Goal: Task Accomplishment & Management: Manage account settings

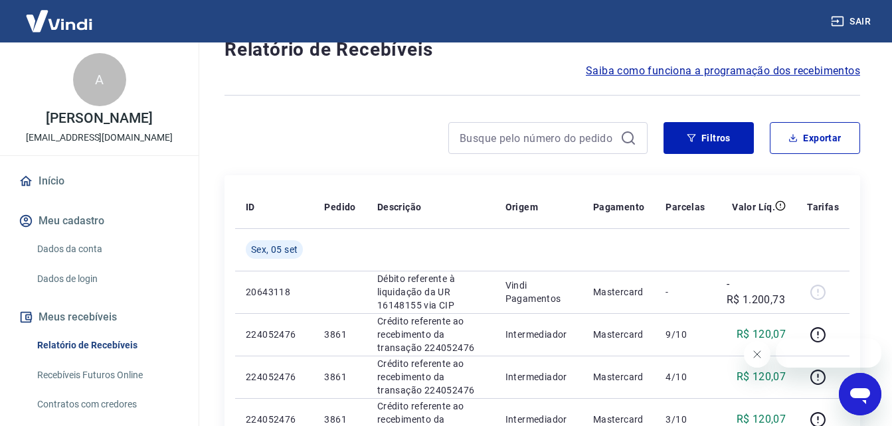
scroll to position [66, 0]
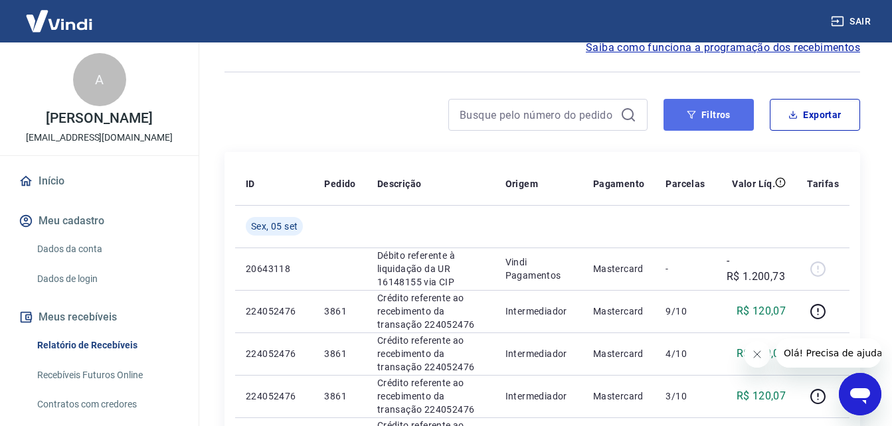
click at [702, 119] on button "Filtros" at bounding box center [709, 115] width 90 height 32
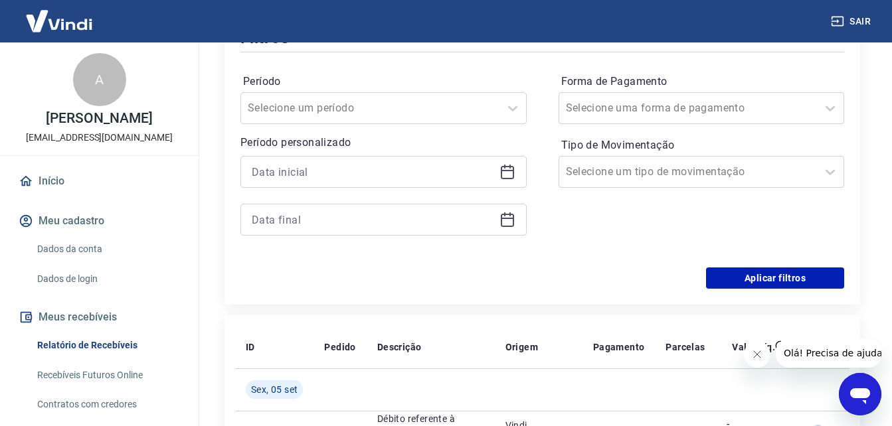
scroll to position [199, 0]
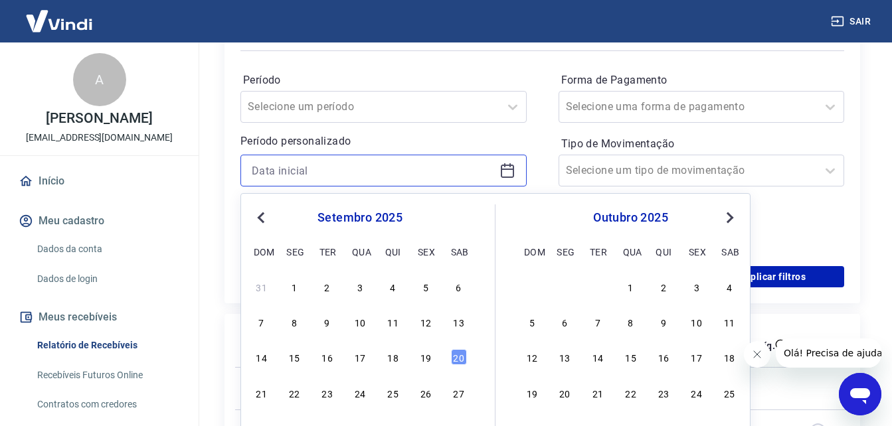
click at [394, 171] on input at bounding box center [373, 171] width 242 height 20
click at [262, 213] on span "Previous Month" at bounding box center [262, 217] width 0 height 15
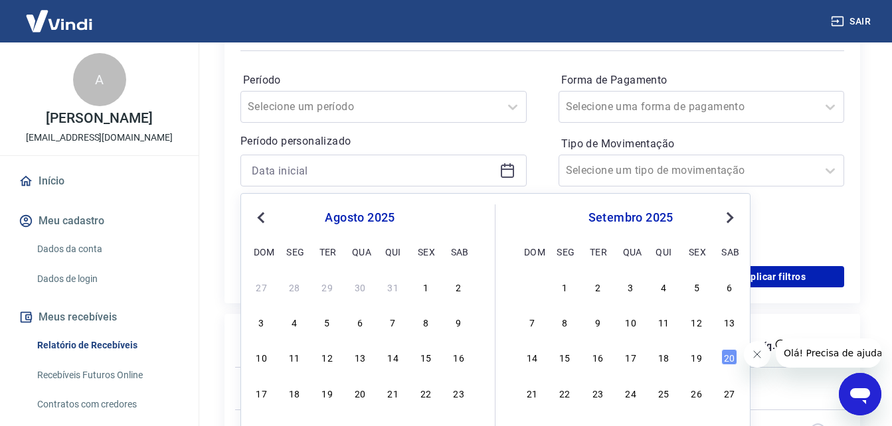
click at [262, 213] on span "Previous Month" at bounding box center [262, 217] width 0 height 15
click at [266, 287] on div "1" at bounding box center [262, 287] width 16 height 16
type input "[DATE]"
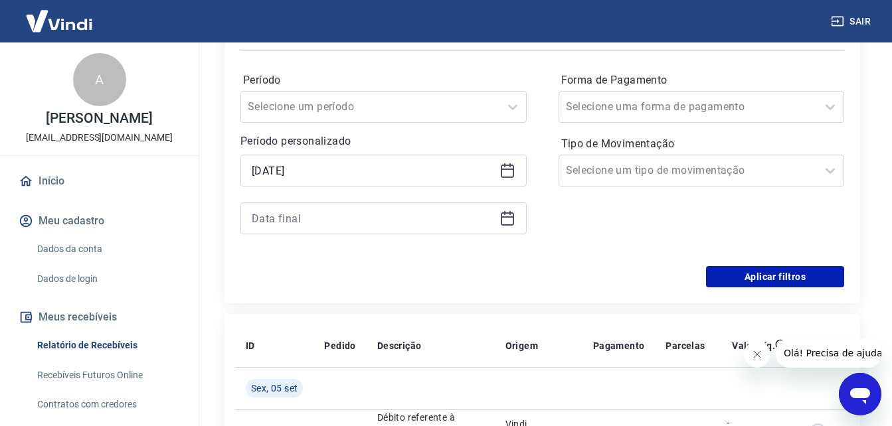
click at [501, 215] on icon at bounding box center [507, 219] width 13 height 13
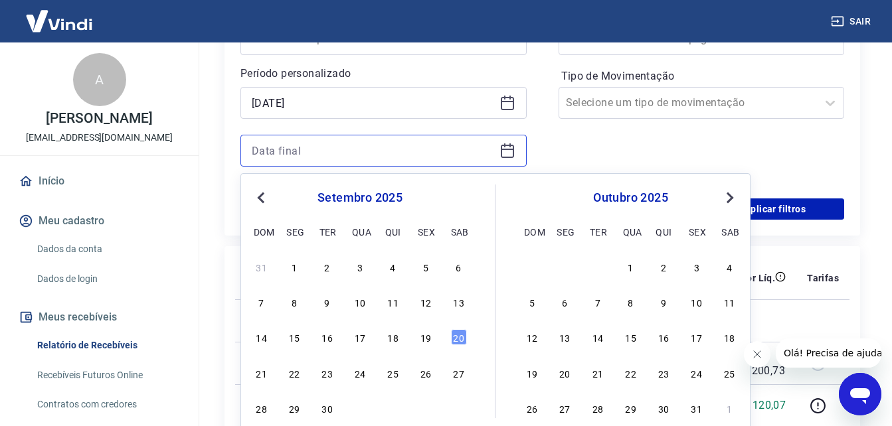
scroll to position [332, 0]
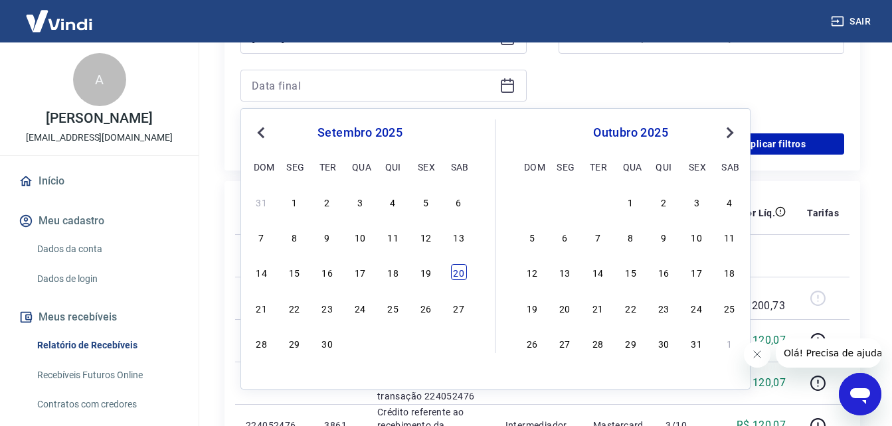
click at [452, 268] on div "20" at bounding box center [459, 272] width 16 height 16
type input "[DATE]"
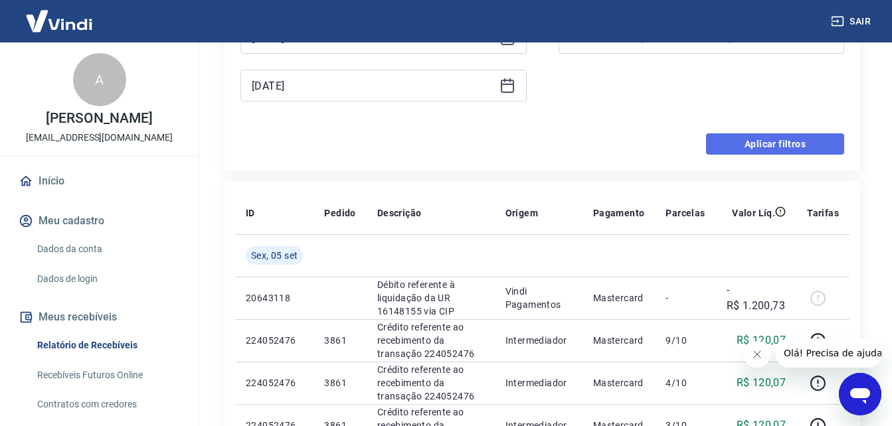
click at [772, 144] on button "Aplicar filtros" at bounding box center [775, 144] width 138 height 21
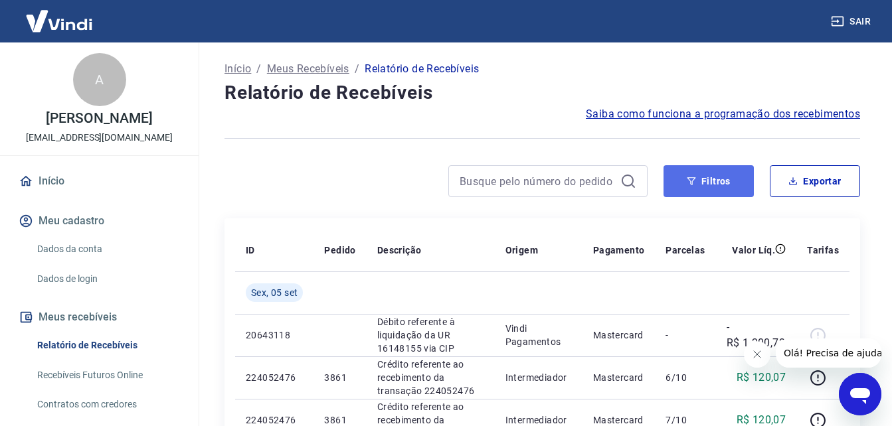
click at [721, 187] on button "Filtros" at bounding box center [709, 181] width 90 height 32
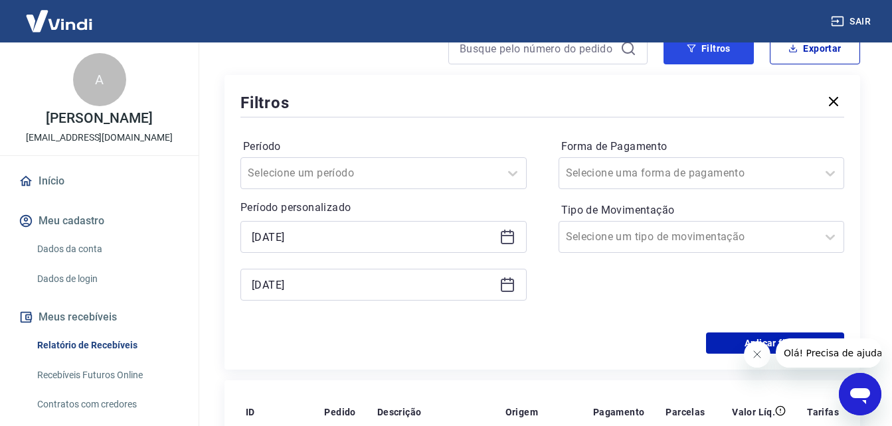
scroll to position [199, 0]
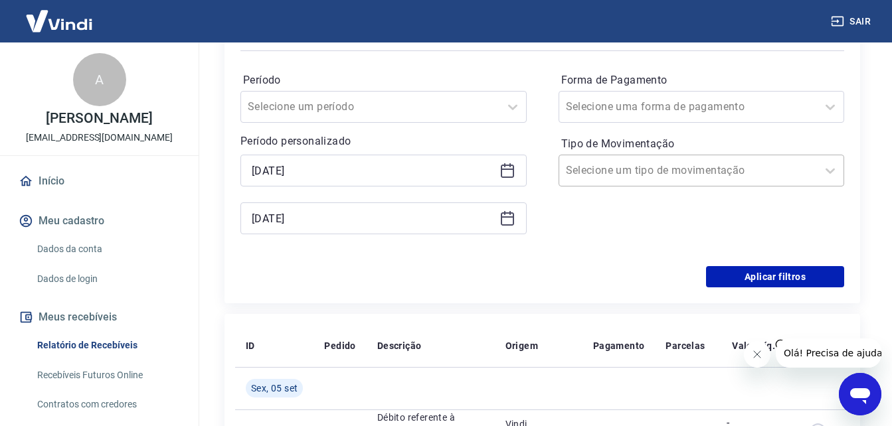
click at [622, 178] on input "Tipo de Movimentação" at bounding box center [633, 171] width 134 height 16
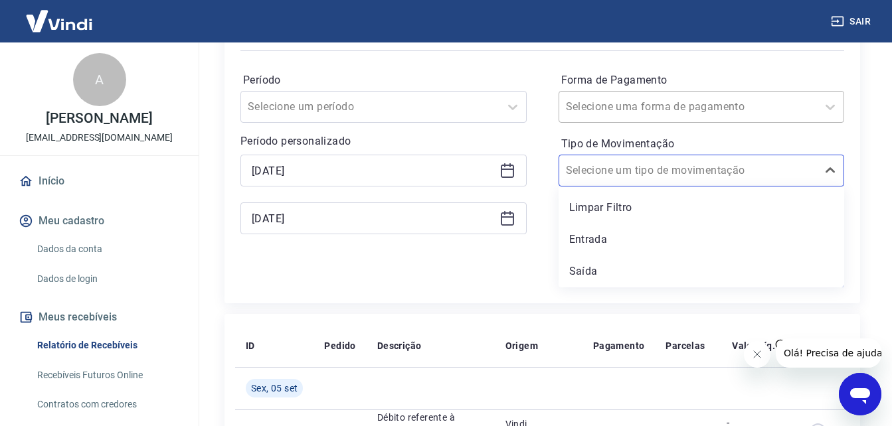
click at [634, 122] on div "Selecione uma forma de pagamento" at bounding box center [702, 107] width 286 height 32
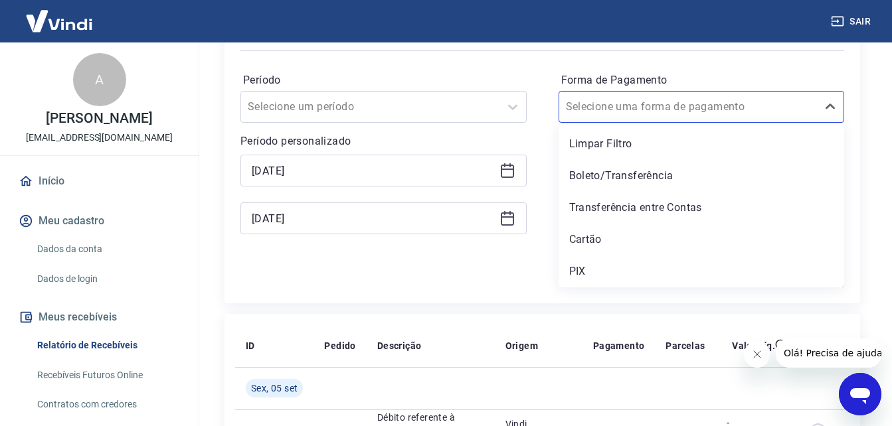
click at [535, 131] on div "Período Selecione um período Período personalizado [DATE] [DATE] Forma de Pagam…" at bounding box center [542, 160] width 604 height 213
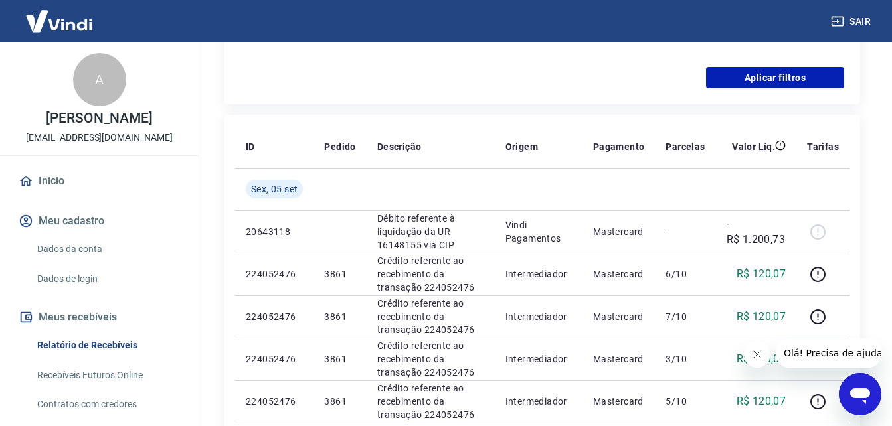
scroll to position [332, 0]
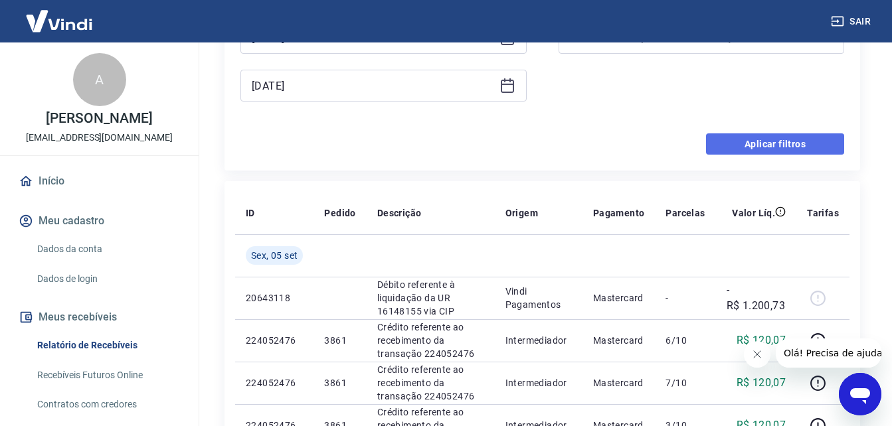
click at [727, 148] on button "Aplicar filtros" at bounding box center [775, 144] width 138 height 21
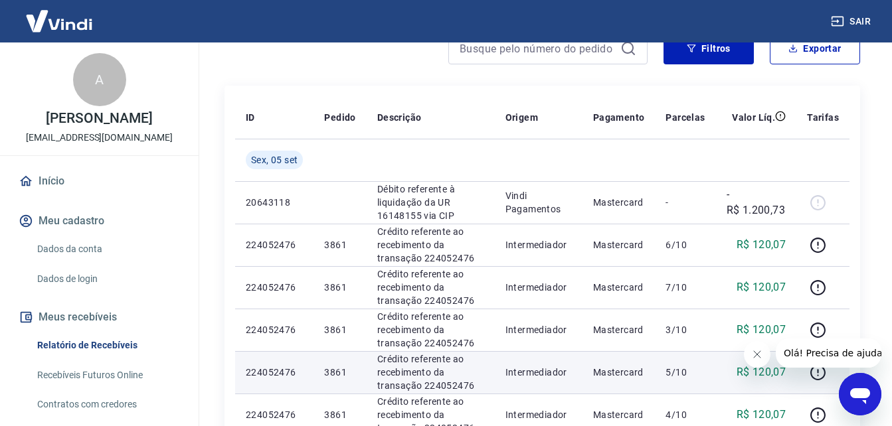
scroll to position [0, 0]
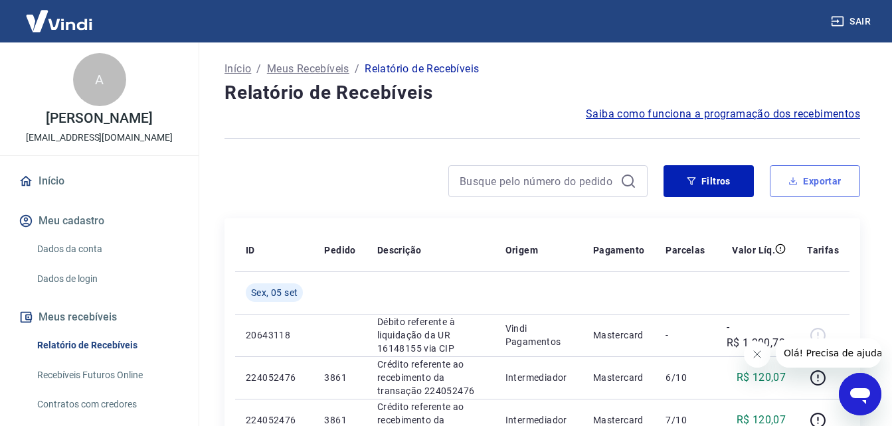
click at [803, 182] on button "Exportar" at bounding box center [815, 181] width 90 height 32
type input "[DATE]"
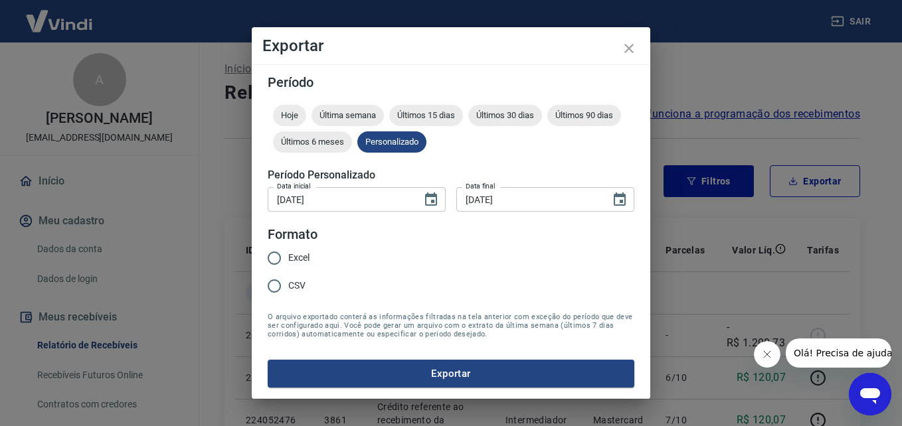
click at [296, 254] on span "Excel" at bounding box center [298, 258] width 21 height 14
click at [288, 254] on input "Excel" at bounding box center [274, 258] width 28 height 28
radio input "true"
click at [433, 374] on button "Exportar" at bounding box center [451, 374] width 367 height 28
